Goal: Task Accomplishment & Management: Use online tool/utility

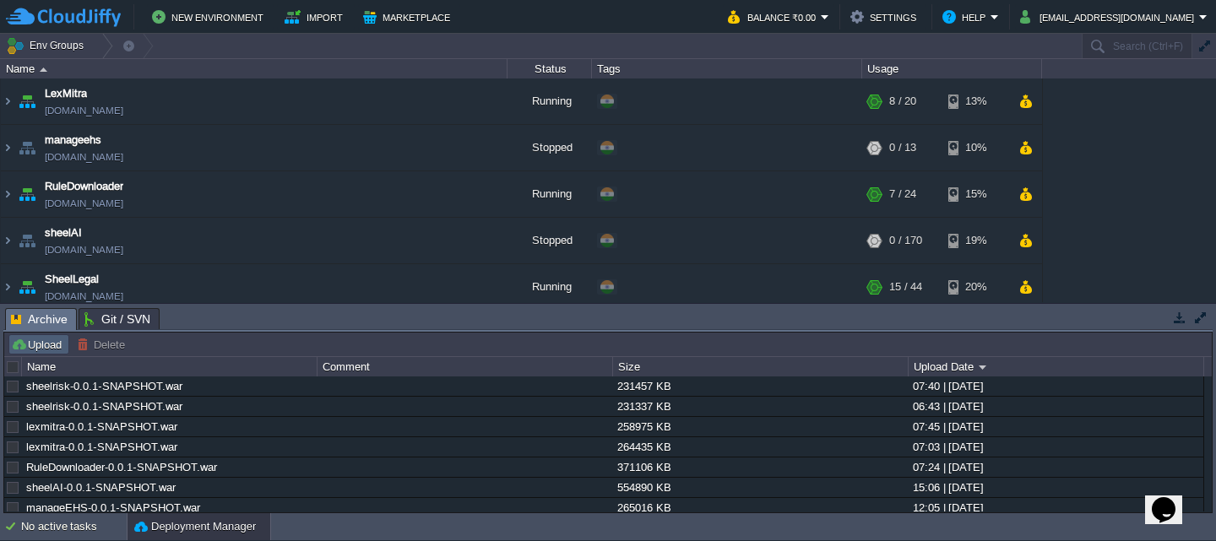
click at [38, 340] on button "Upload" at bounding box center [39, 344] width 56 height 15
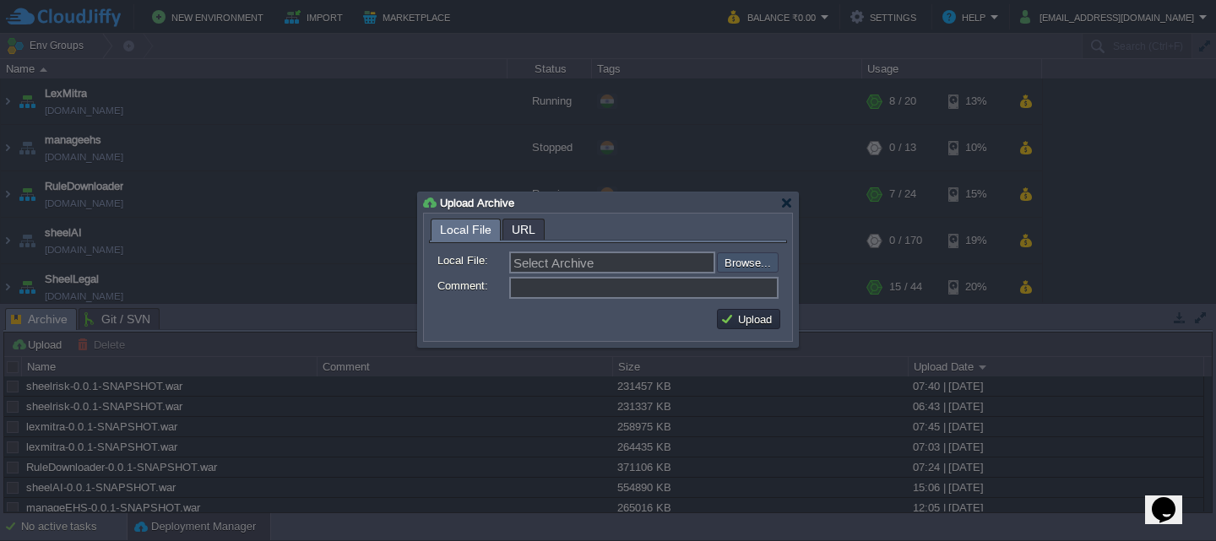
click at [745, 265] on input "file" at bounding box center [672, 262] width 214 height 20
type input "C:\fakepath\sheelrisk-0.0.1-SNAPSHOT.war"
type input "sheelrisk-0.0.1-SNAPSHOT.war"
click at [772, 322] on button "Upload" at bounding box center [748, 319] width 57 height 15
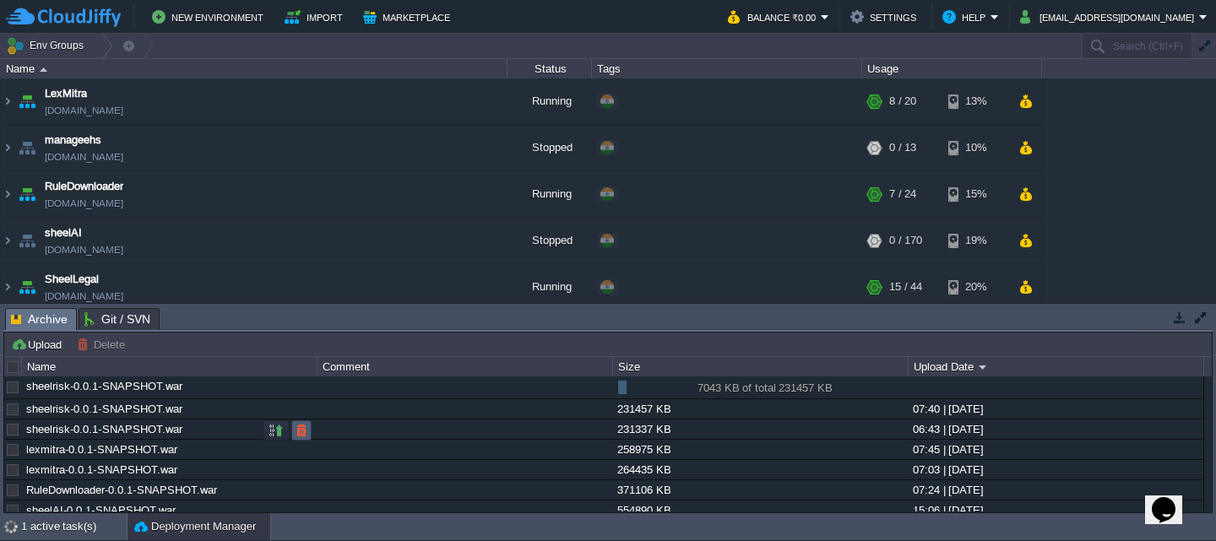
click at [310, 428] on td at bounding box center [301, 430] width 20 height 20
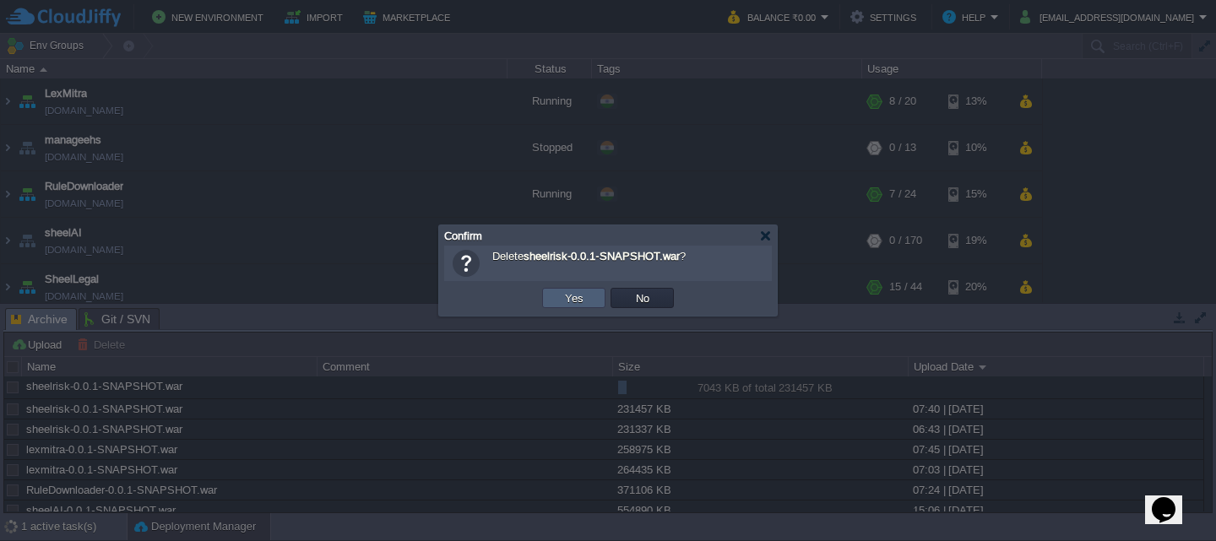
click at [548, 305] on td "Yes" at bounding box center [573, 298] width 63 height 20
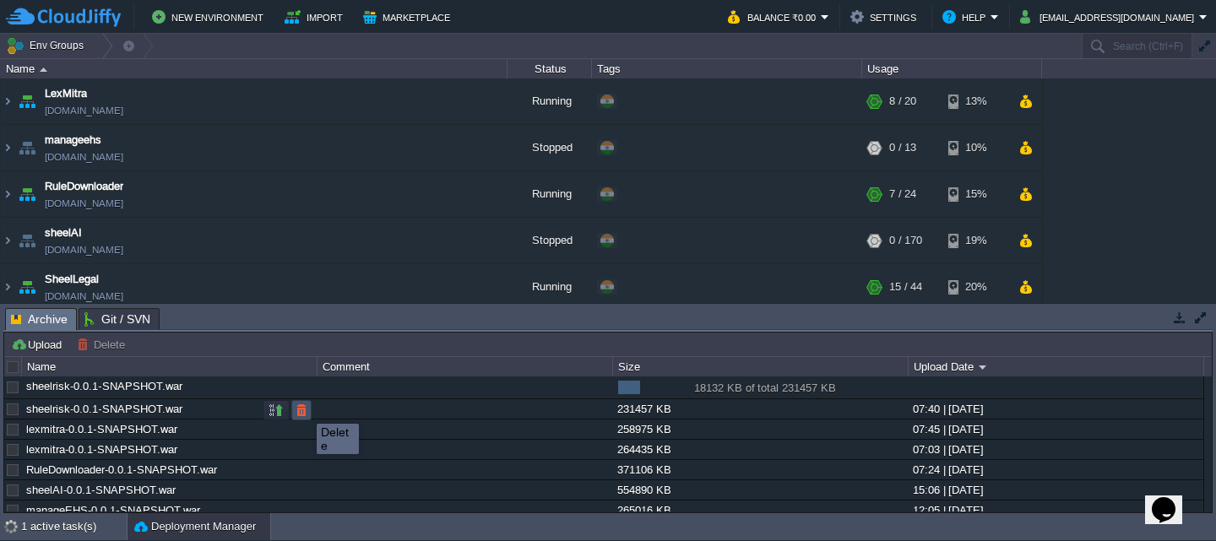
click at [304, 409] on button "button" at bounding box center [301, 410] width 15 height 15
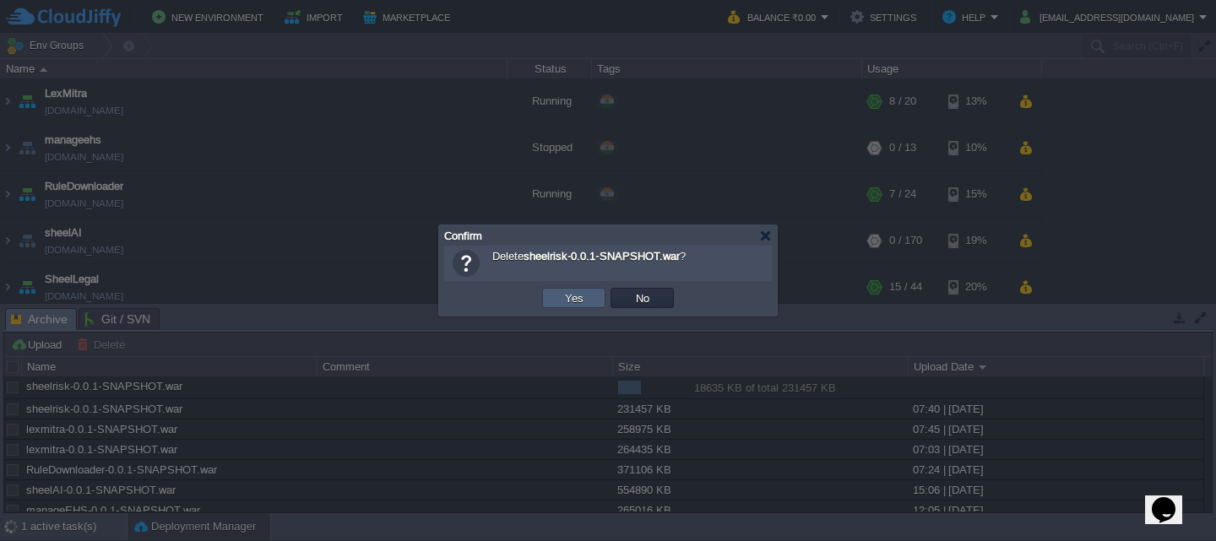
click at [560, 301] on td "Yes" at bounding box center [573, 298] width 63 height 20
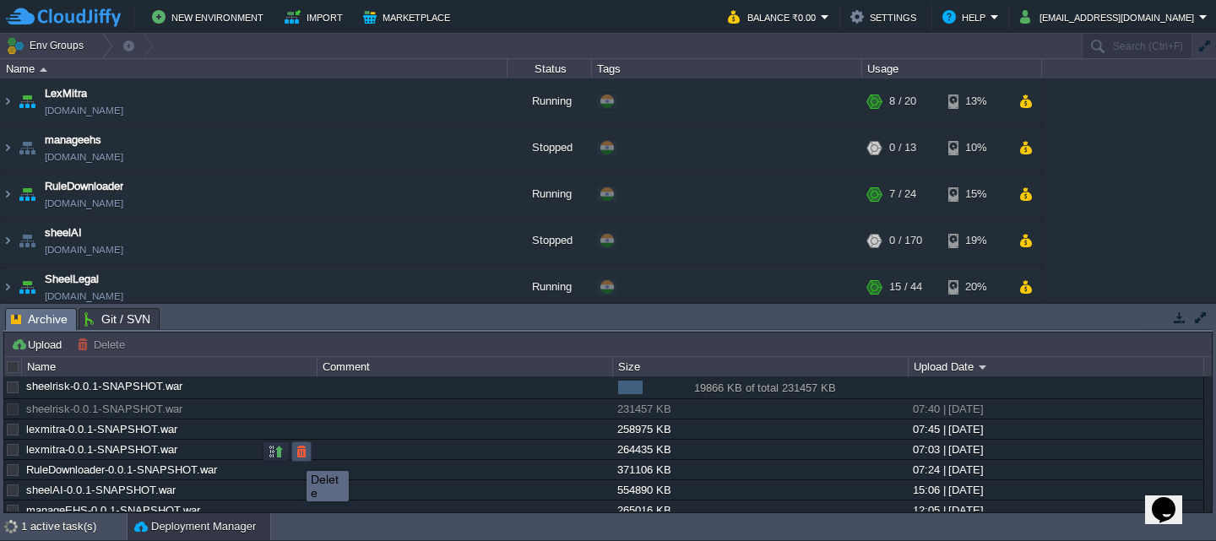
click at [298, 456] on button "button" at bounding box center [301, 451] width 15 height 15
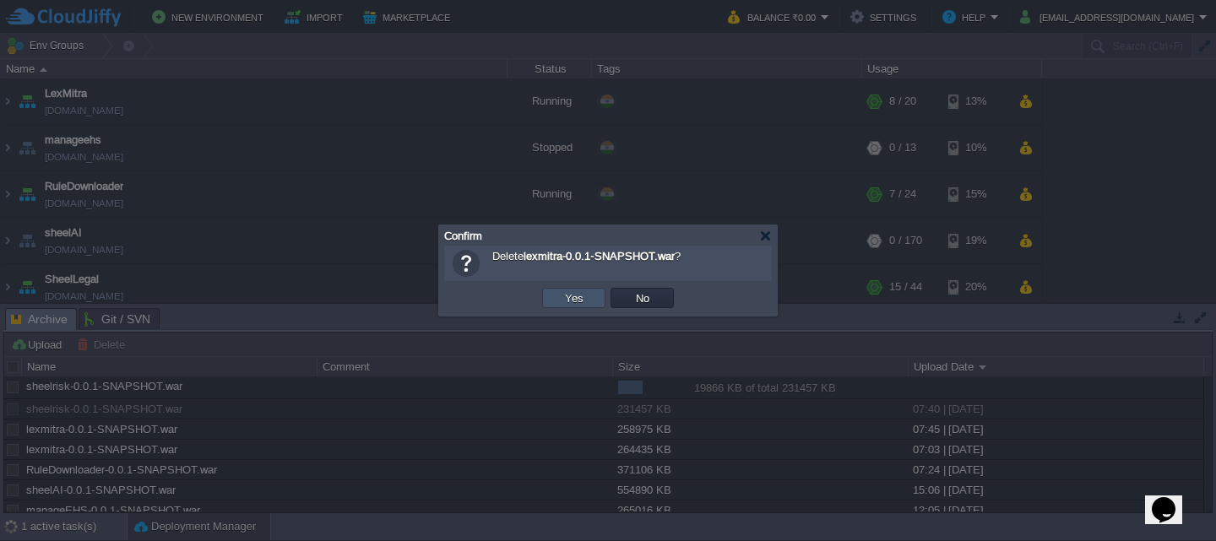
click at [583, 294] on button "Yes" at bounding box center [574, 297] width 29 height 15
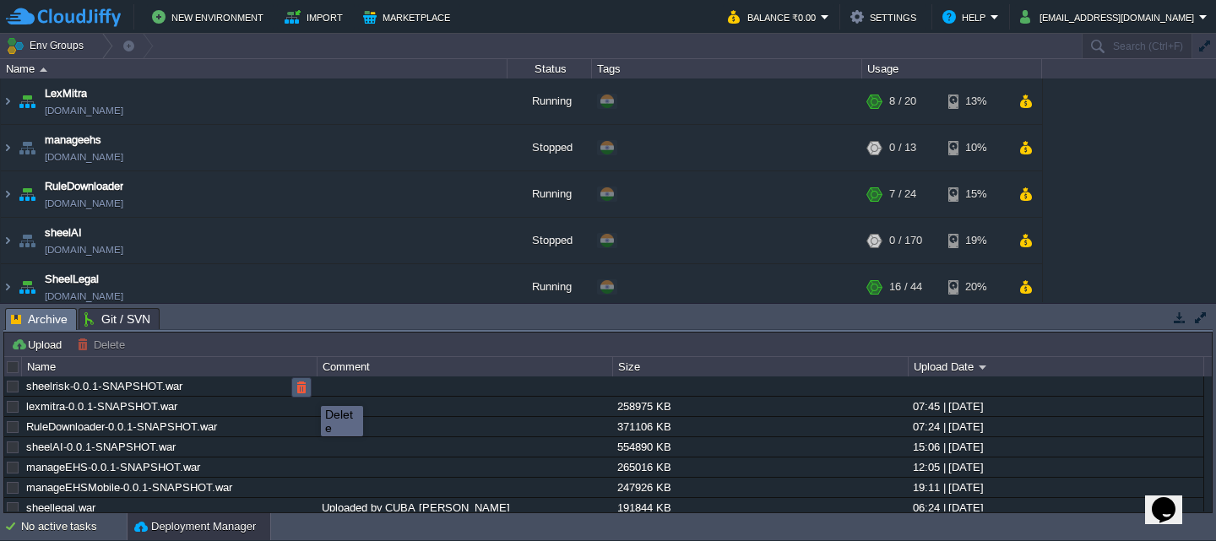
click at [308, 391] on button "button" at bounding box center [301, 387] width 15 height 15
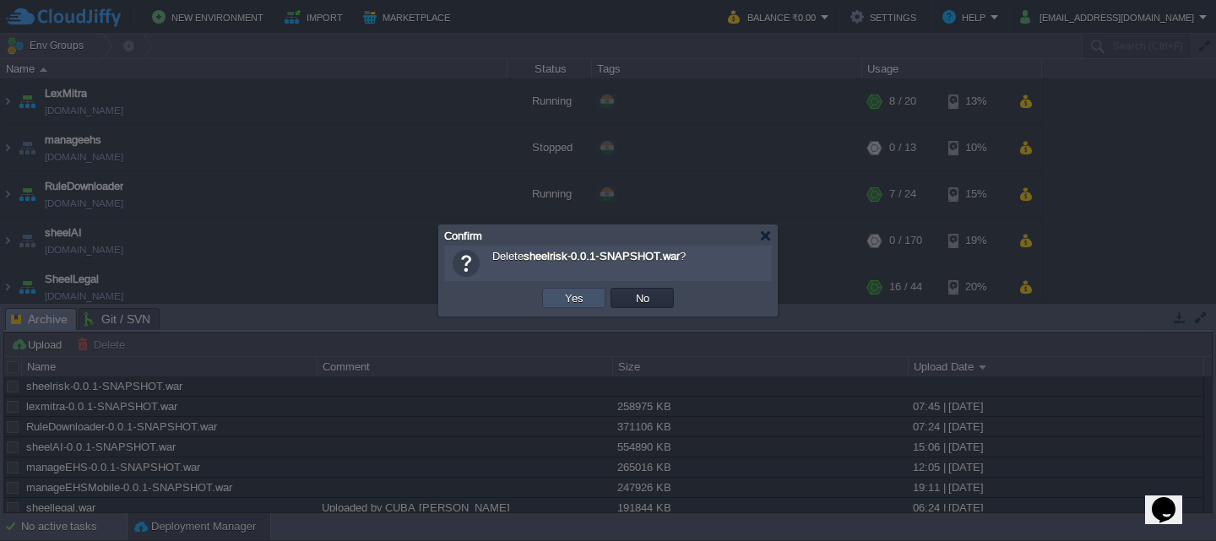
click at [561, 297] on button "Yes" at bounding box center [574, 297] width 29 height 15
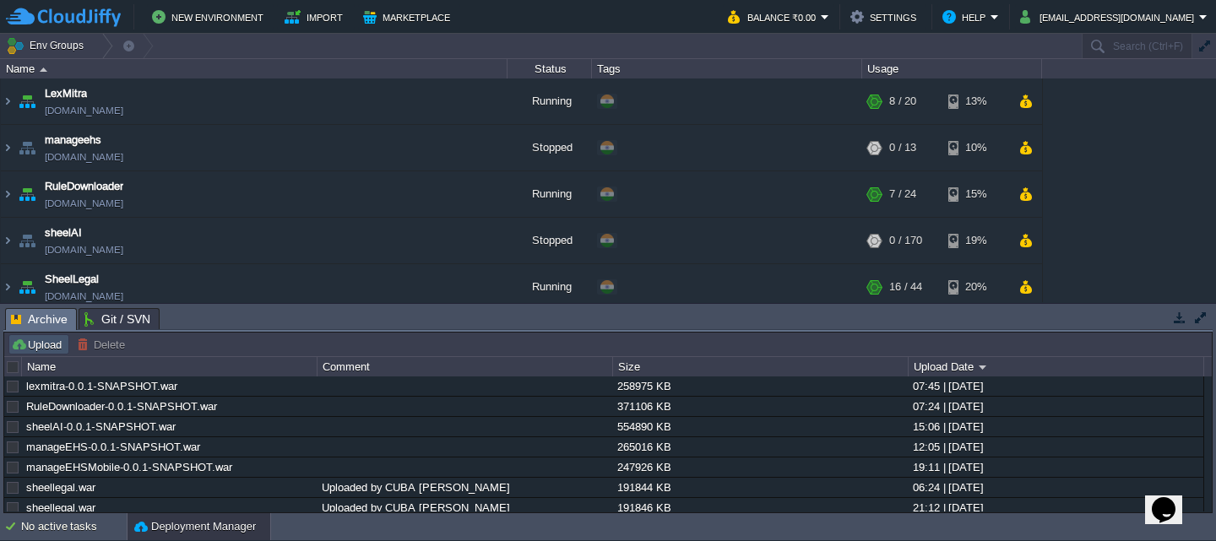
click at [27, 346] on button "Upload" at bounding box center [39, 344] width 56 height 15
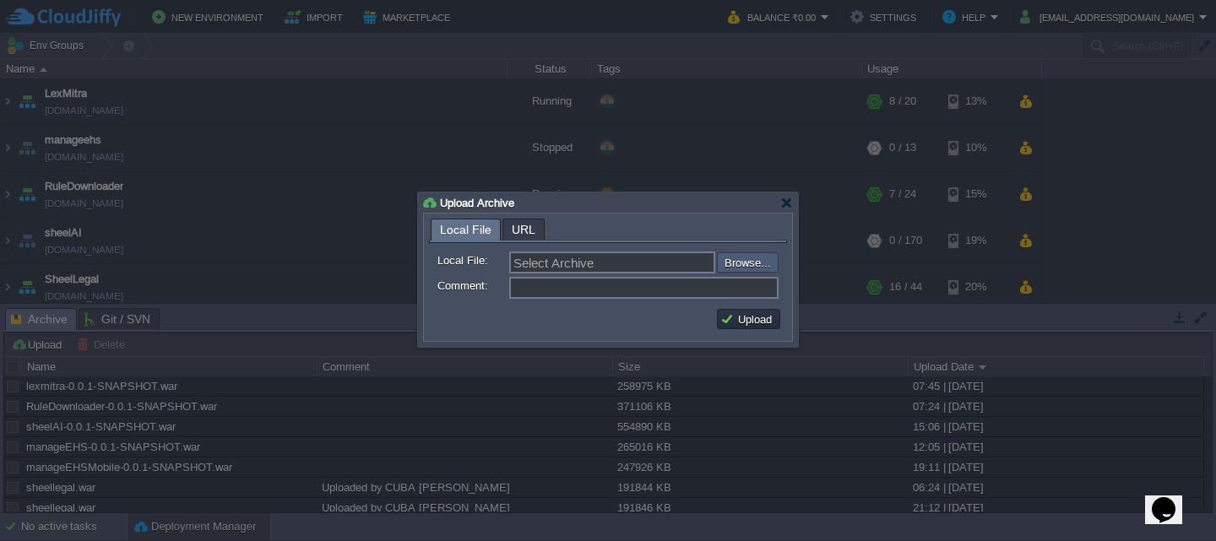
click at [740, 273] on input "file" at bounding box center [672, 262] width 214 height 20
type input "C:\fakepath\sheelrisk-0.0.1-SNAPSHOT.war"
type input "sheelrisk-0.0.1-SNAPSHOT.war"
click at [747, 327] on button "Upload" at bounding box center [748, 319] width 57 height 15
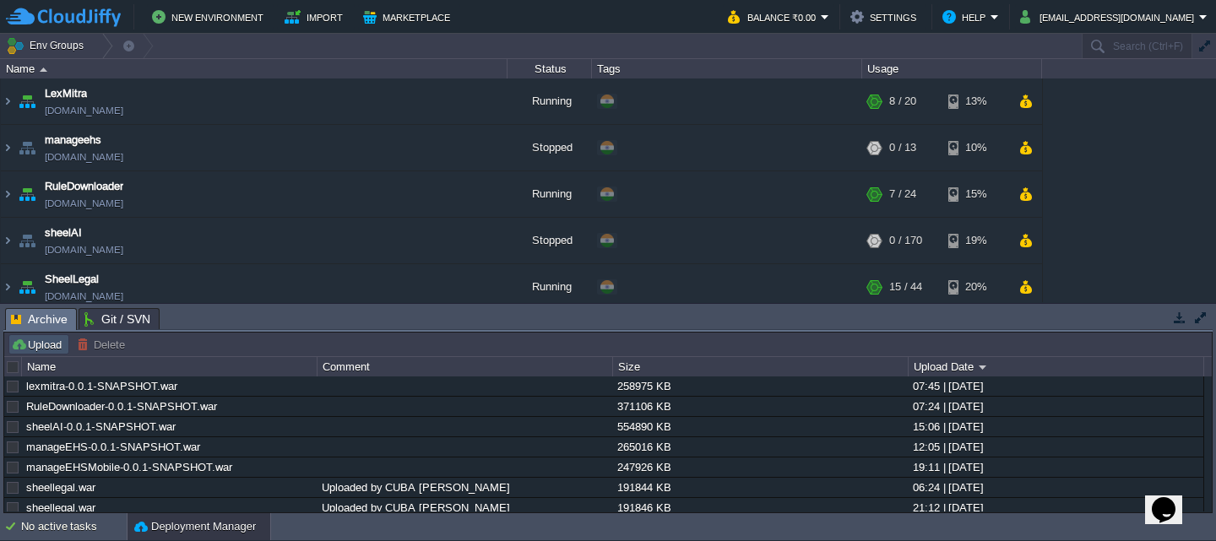
click at [46, 344] on button "Upload" at bounding box center [39, 344] width 56 height 15
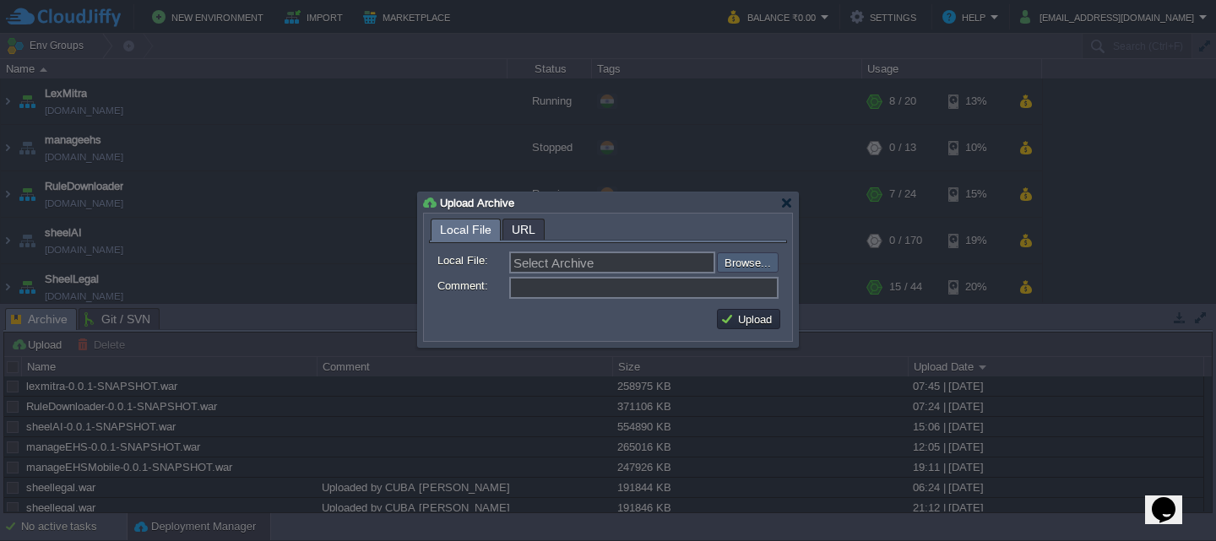
click at [729, 263] on input "file" at bounding box center [672, 262] width 214 height 20
type input "C:\fakepath\sheelrisk-0.0.1-SNAPSHOT.war"
type input "sheelrisk-0.0.1-SNAPSHOT.war"
click at [760, 315] on button "Upload" at bounding box center [748, 319] width 57 height 15
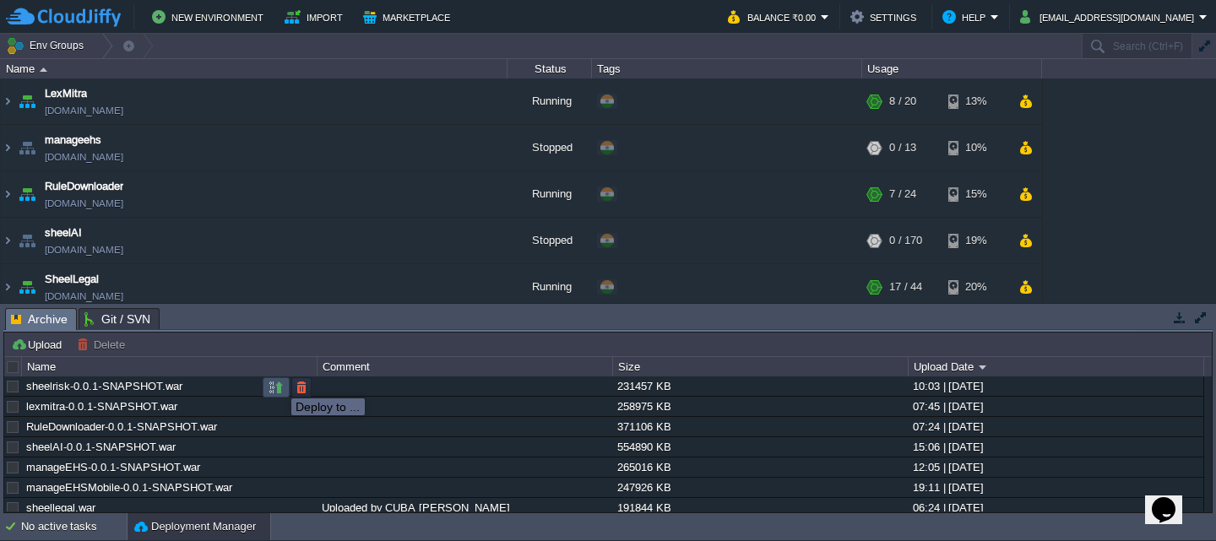
click at [279, 383] on button "button" at bounding box center [275, 387] width 15 height 15
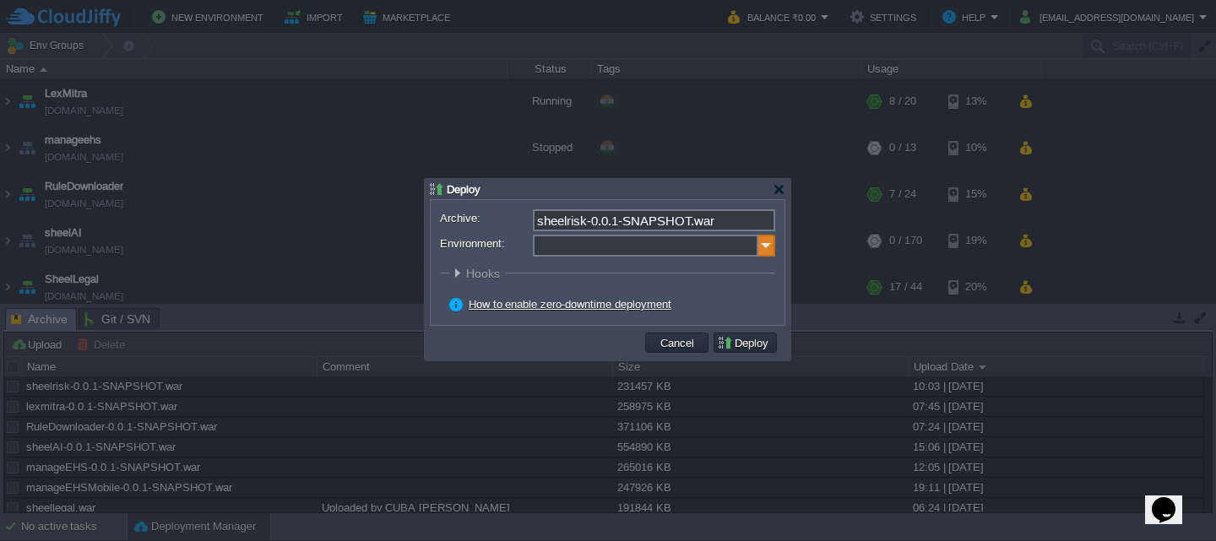
click at [768, 254] on img at bounding box center [766, 246] width 17 height 22
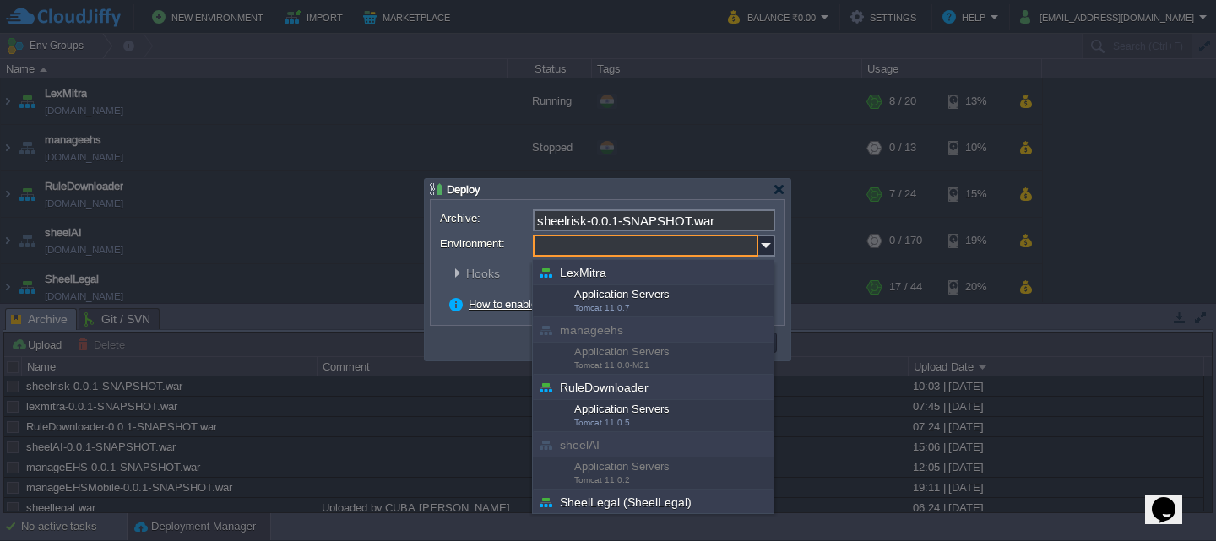
scroll to position [149, 0]
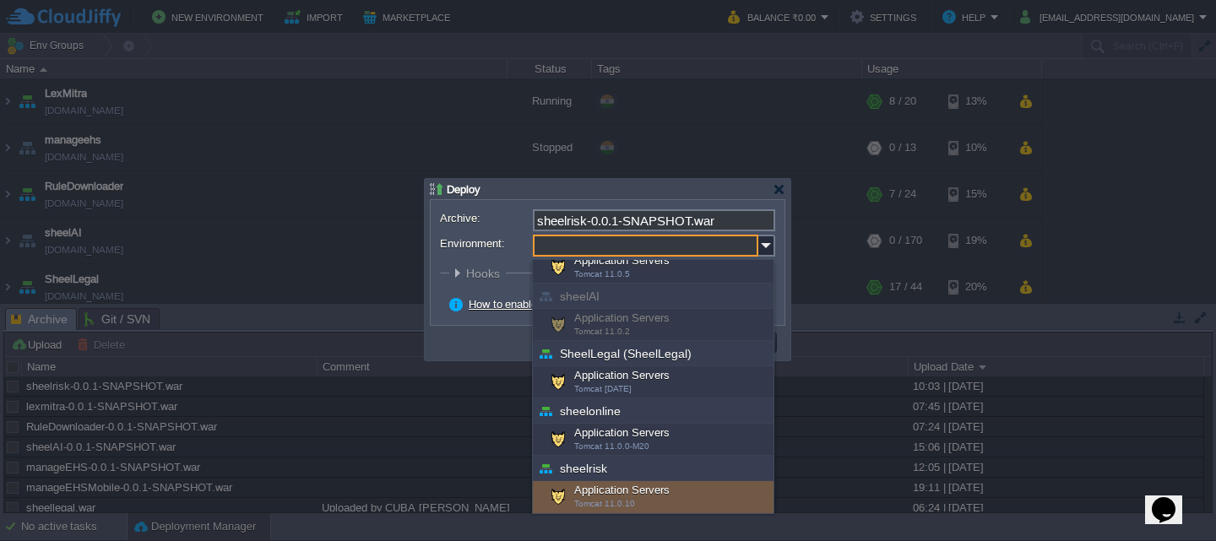
click at [620, 494] on div "Application Servers Tomcat 11.0.10" at bounding box center [653, 497] width 241 height 32
type input "Application Servers (sheelrisk)"
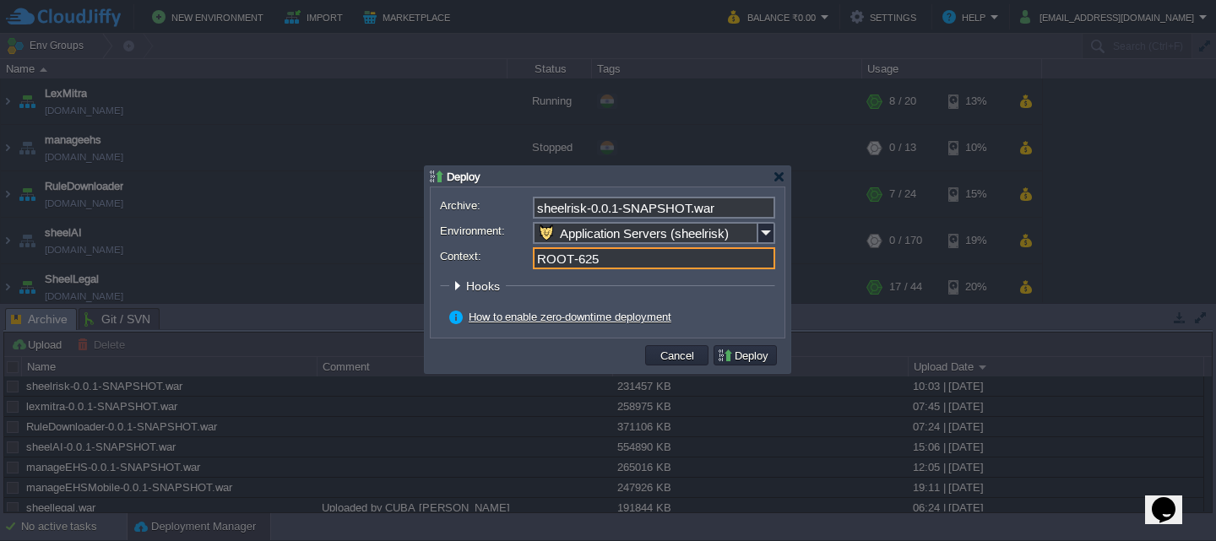
click at [614, 257] on input "ROOT-625" at bounding box center [654, 258] width 242 height 22
type input "ROOT"
click at [738, 358] on button "Deploy" at bounding box center [745, 355] width 57 height 15
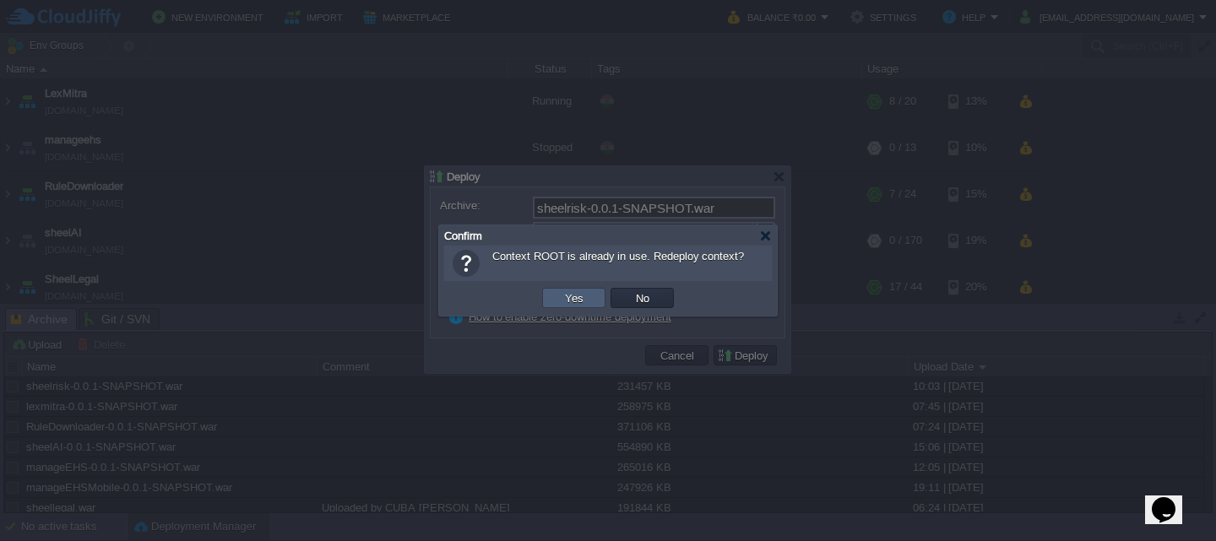
click at [580, 292] on button "Yes" at bounding box center [574, 297] width 29 height 15
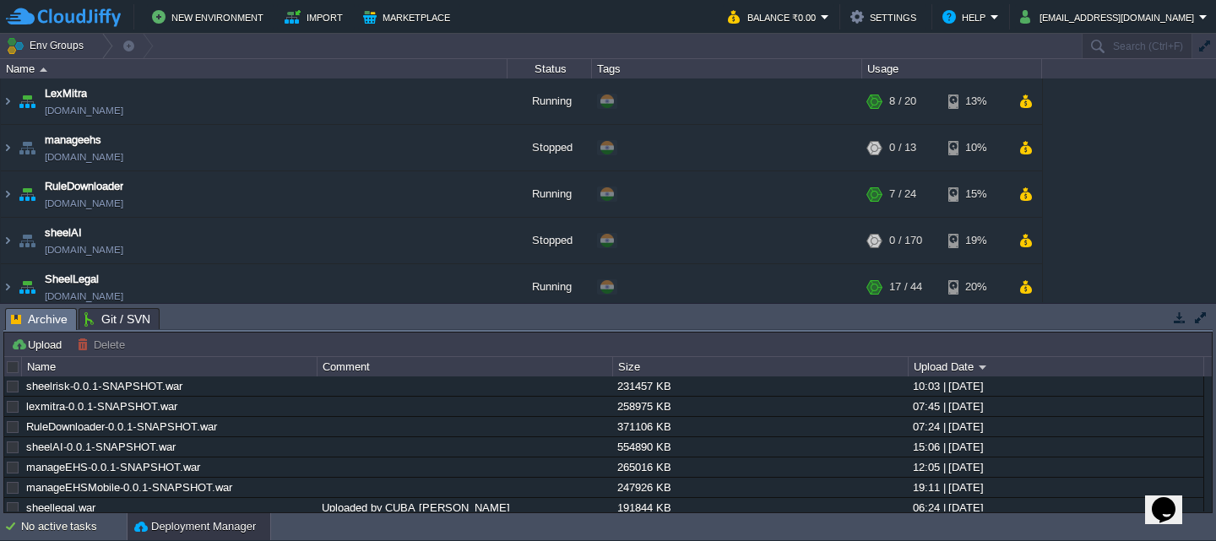
scroll to position [303, 0]
